Goal: Find specific page/section: Find specific page/section

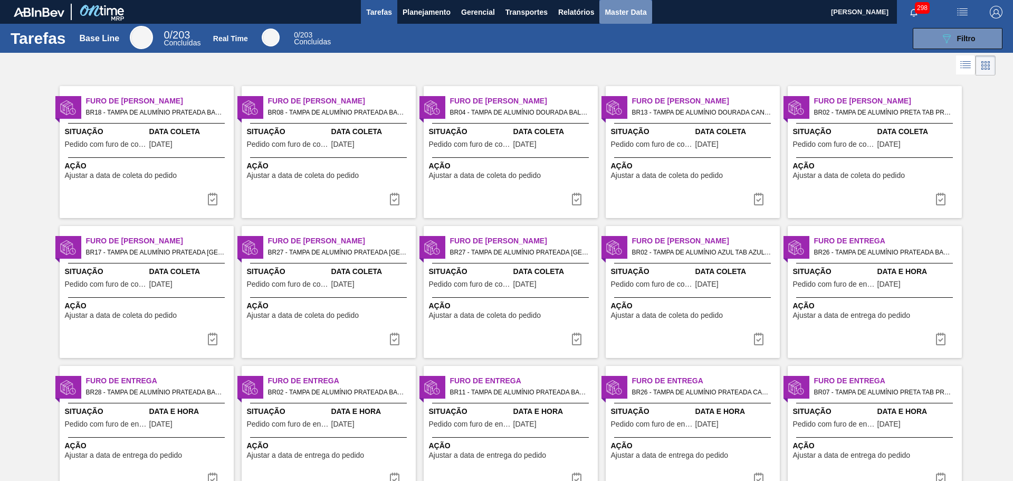
click at [618, 18] on button "Master Data" at bounding box center [625, 12] width 52 height 24
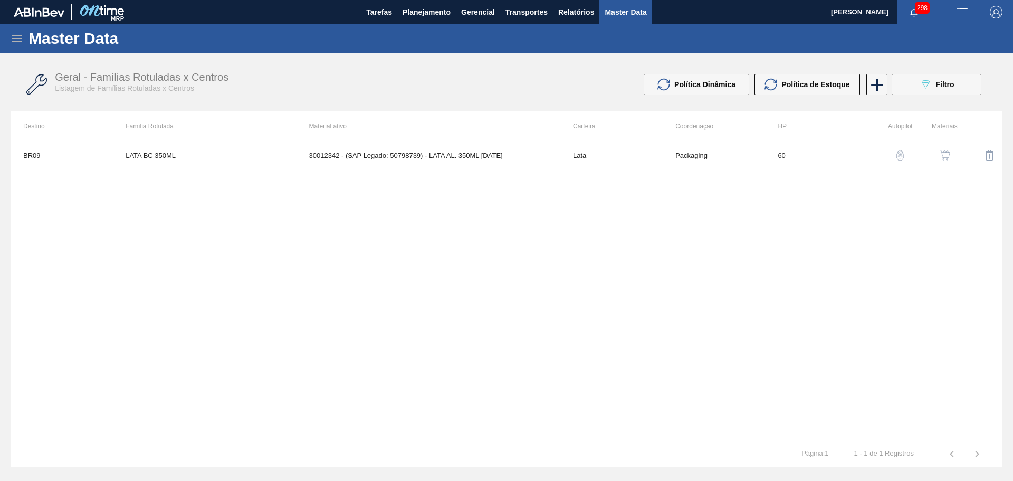
click at [17, 37] on icon at bounding box center [17, 38] width 13 height 13
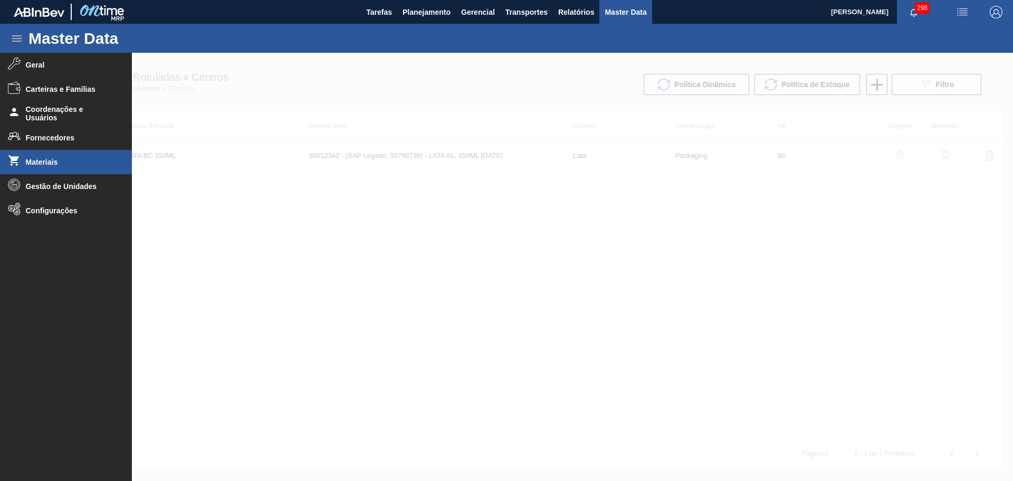
click at [30, 165] on span "Materiais" at bounding box center [69, 162] width 87 height 8
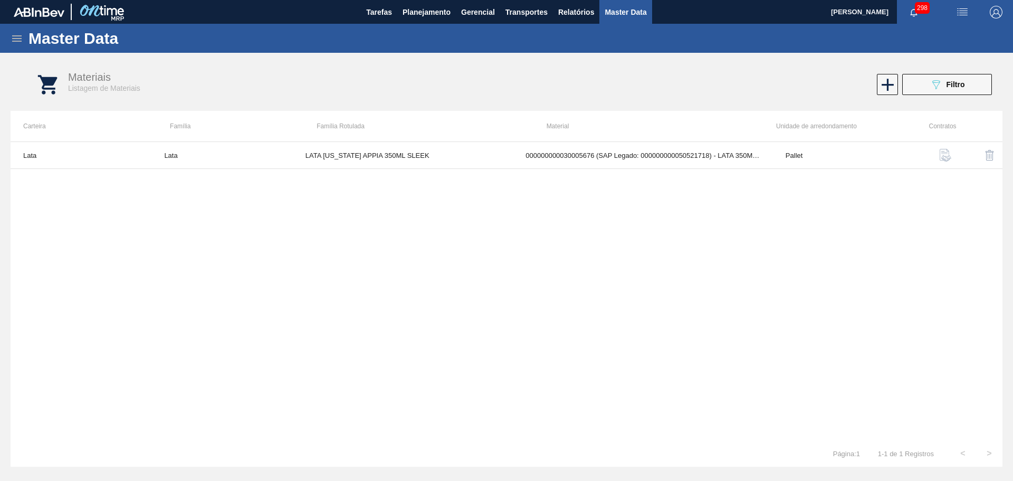
click at [948, 88] on span "Filtro" at bounding box center [956, 84] width 18 height 8
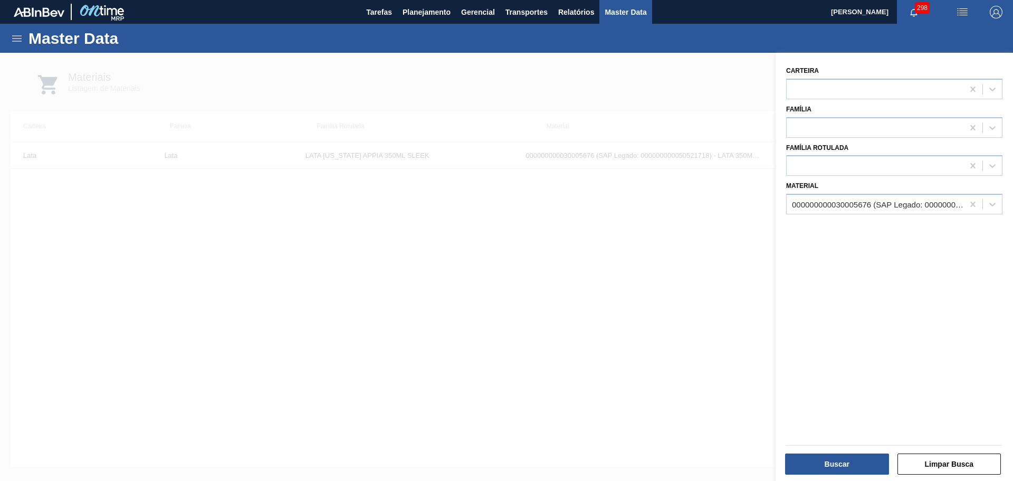
click at [868, 204] on div "000000000030005676 (SAP Legado: 000000000050521718) - LATA 350ML SLEEK COLORADO…" at bounding box center [878, 204] width 173 height 9
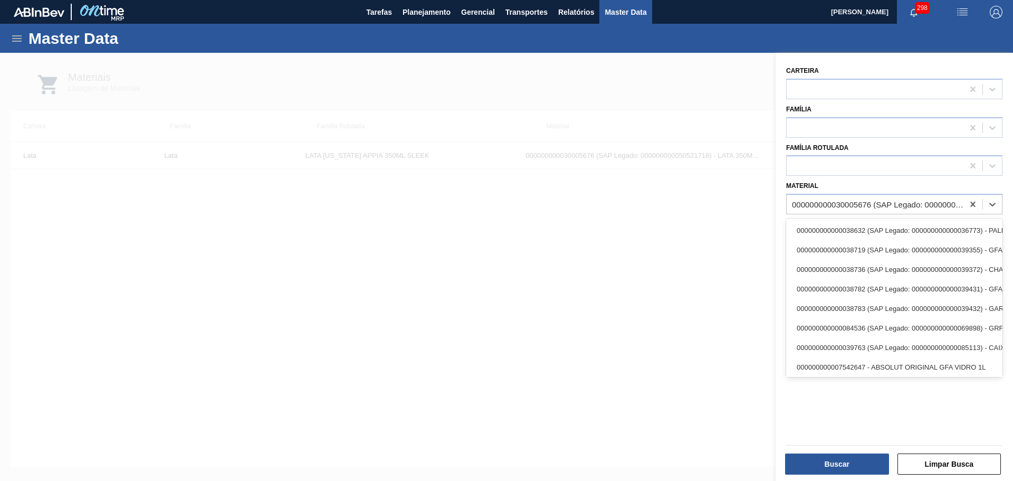
paste input "20002048"
type input "20002048"
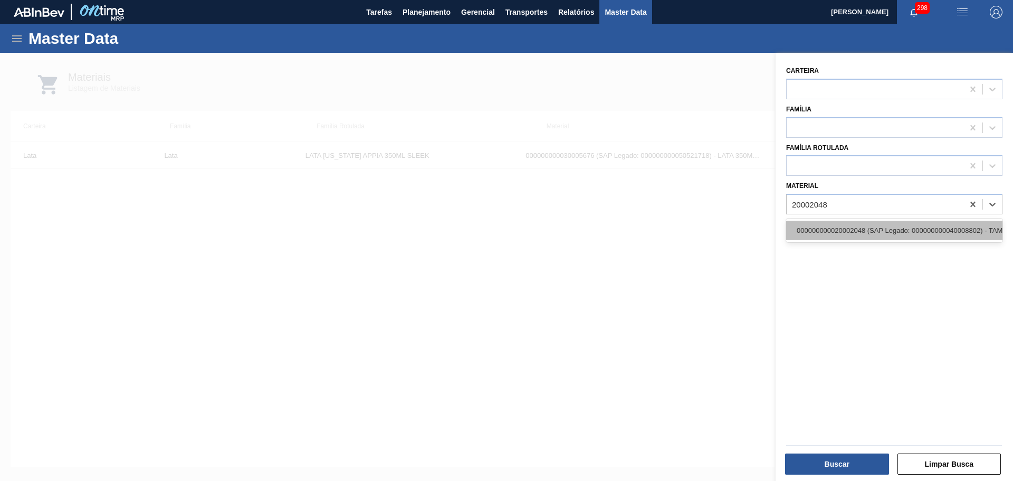
click at [851, 236] on div "000000000020002048 (SAP Legado: 000000000040008802) - TAMPA MET PRAT ANEL PRATA…" at bounding box center [894, 231] width 216 height 20
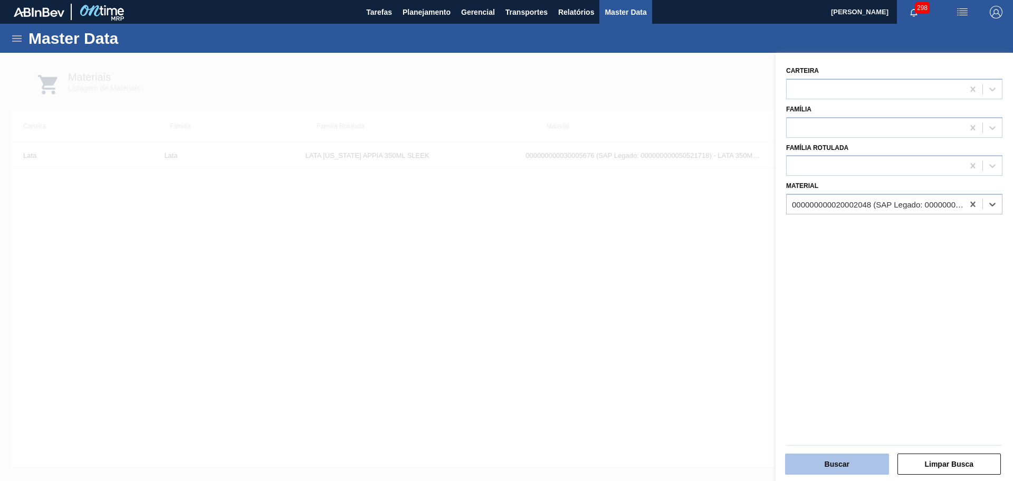
click at [846, 462] on button "Buscar" at bounding box center [837, 463] width 104 height 21
